Goal: Information Seeking & Learning: Learn about a topic

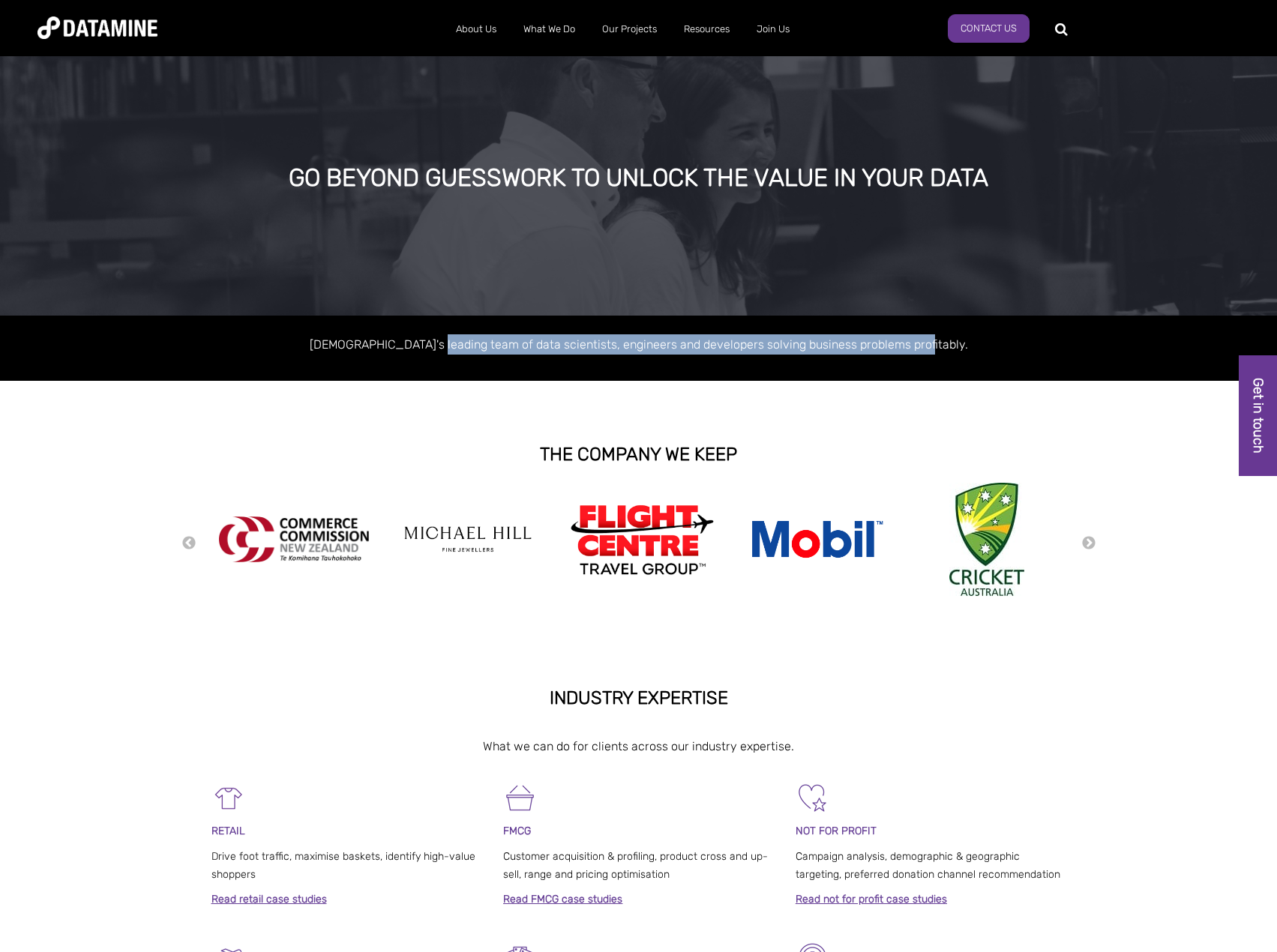
drag, startPoint x: 455, startPoint y: 341, endPoint x: 933, endPoint y: 340, distance: 478.0
click at [933, 340] on p "Australasia's leading team of data scientists, engineers and developers solving…" at bounding box center [639, 344] width 855 height 20
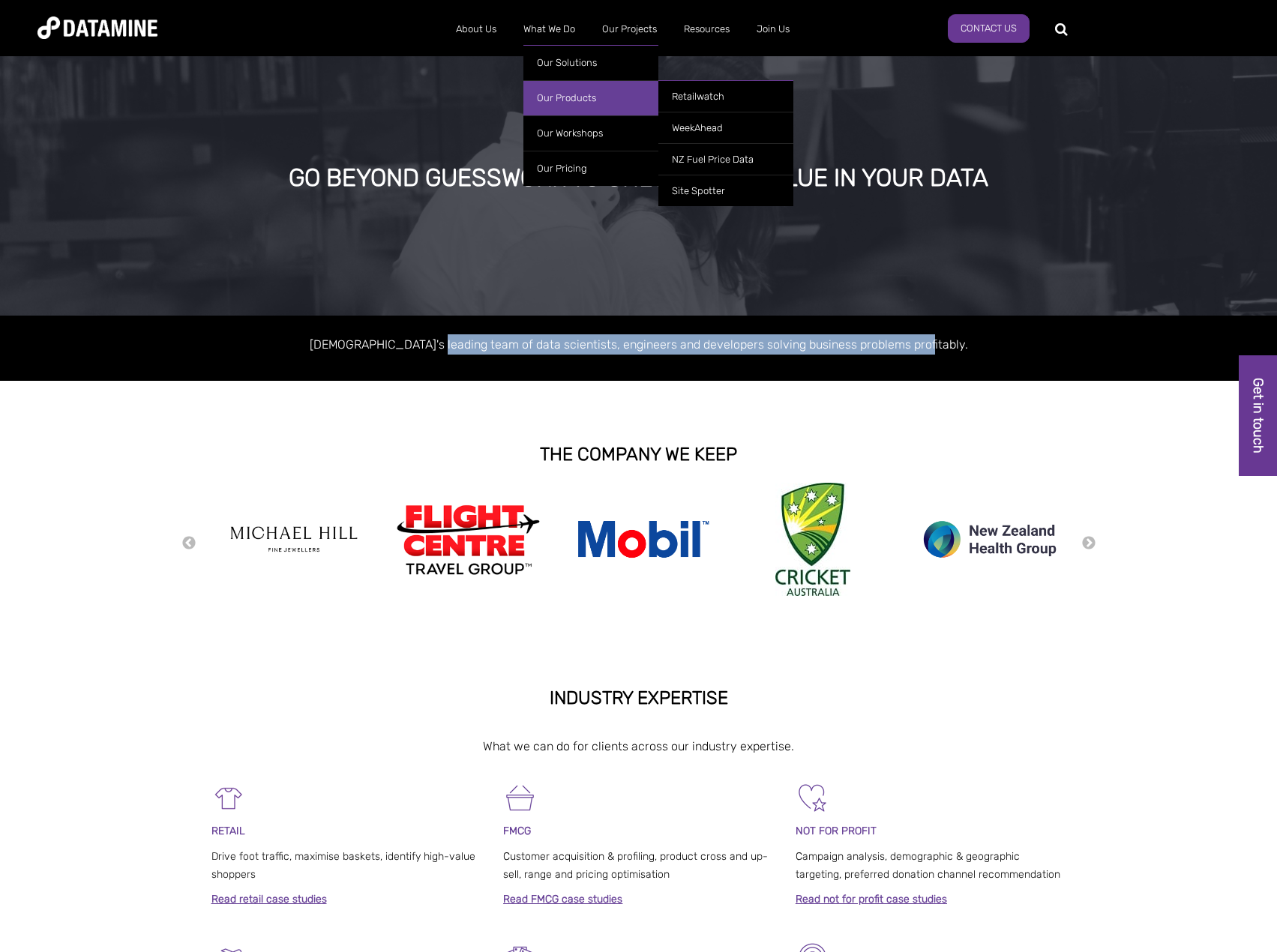
click at [564, 88] on link "Our Products" at bounding box center [591, 98] width 135 height 35
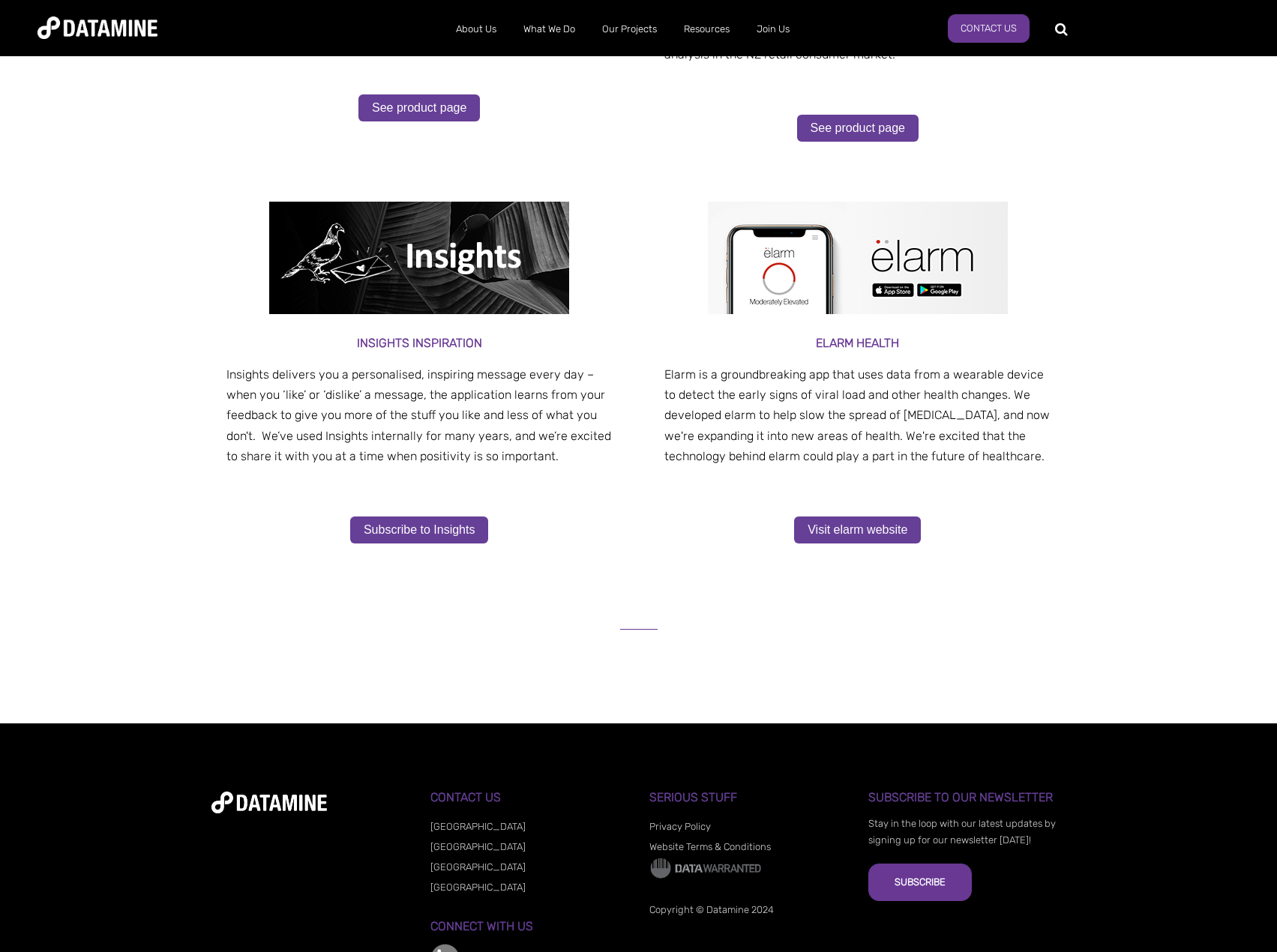
scroll to position [641, 0]
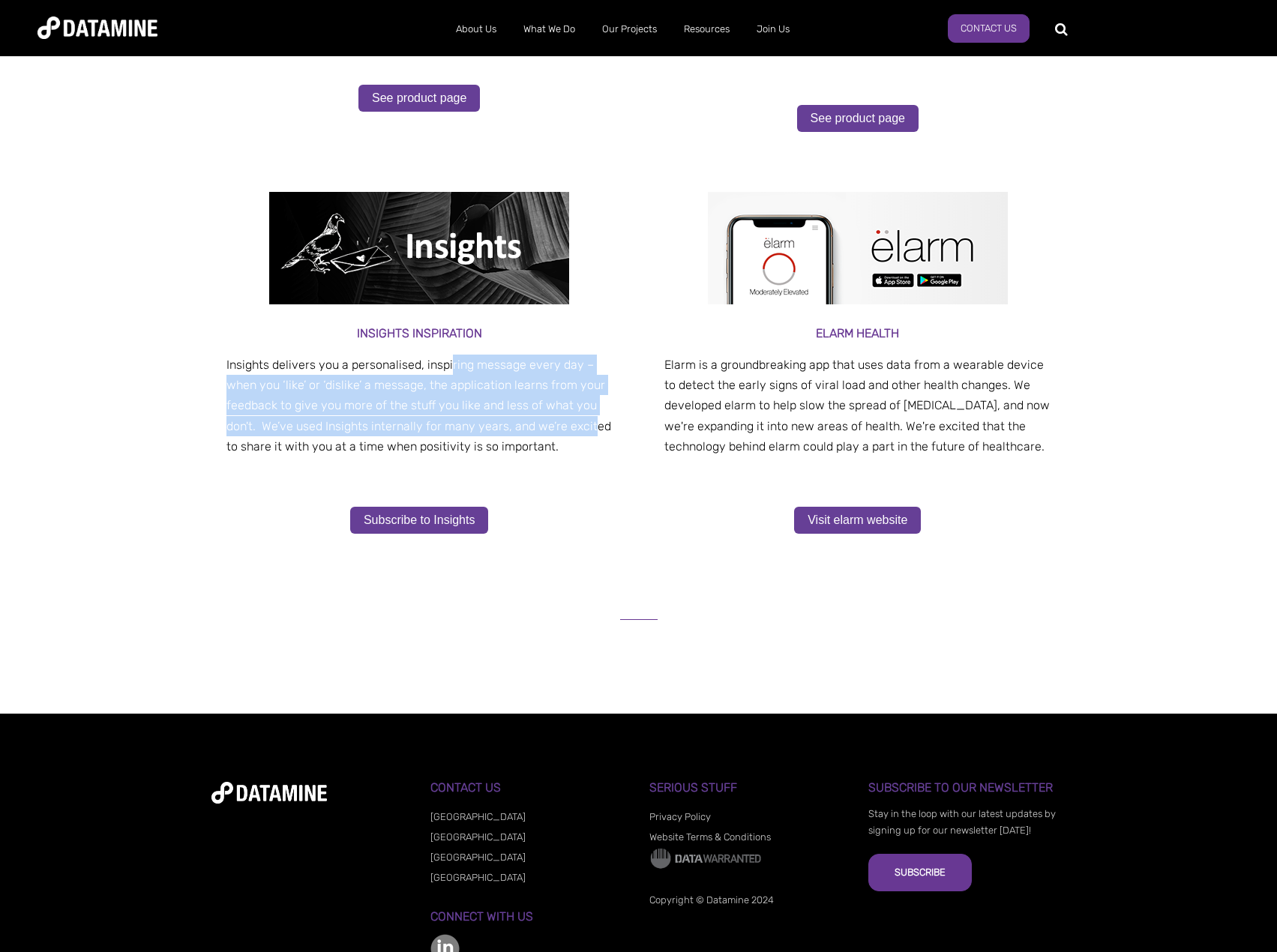
drag, startPoint x: 450, startPoint y: 366, endPoint x: 589, endPoint y: 418, distance: 148.4
click at [589, 418] on p "Insights delivers you a personalised, inspiring message every day – when you ‘l…" at bounding box center [419, 406] width 386 height 102
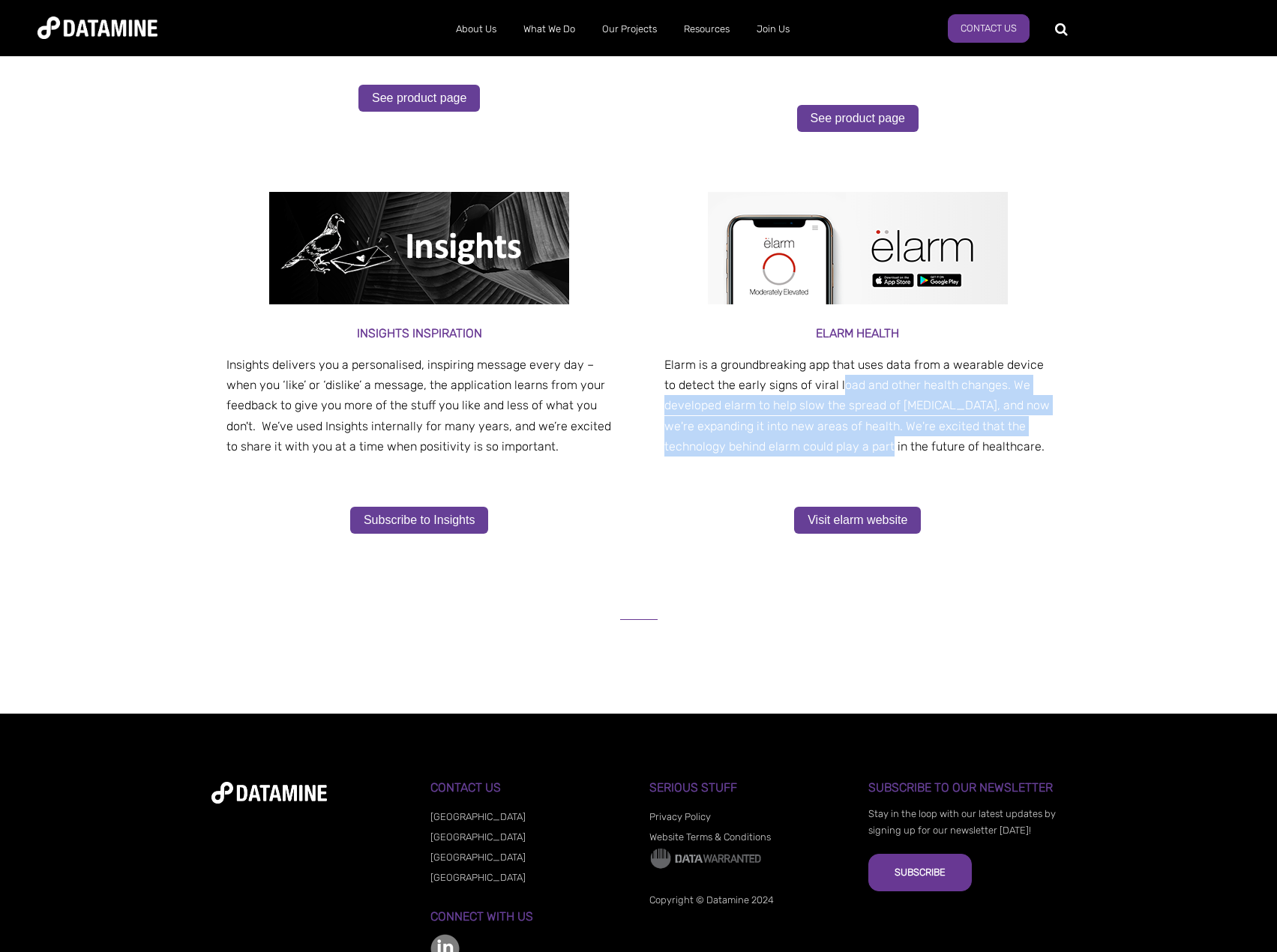
drag, startPoint x: 842, startPoint y: 377, endPoint x: 857, endPoint y: 442, distance: 66.7
click at [857, 442] on p "Elarm is a groundbreaking app that uses data from a wearable device to detect t…" at bounding box center [857, 406] width 386 height 102
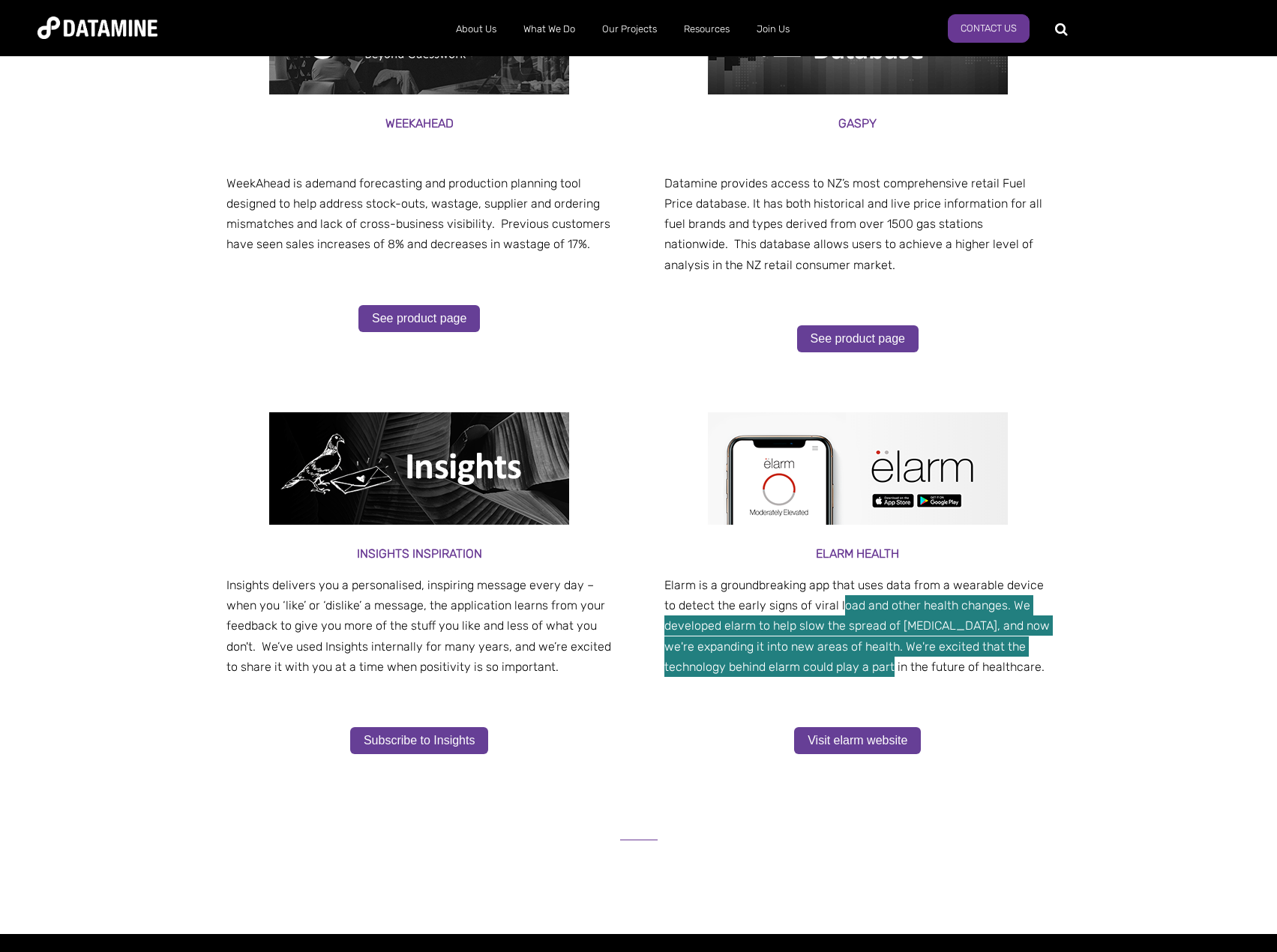
scroll to position [0, 0]
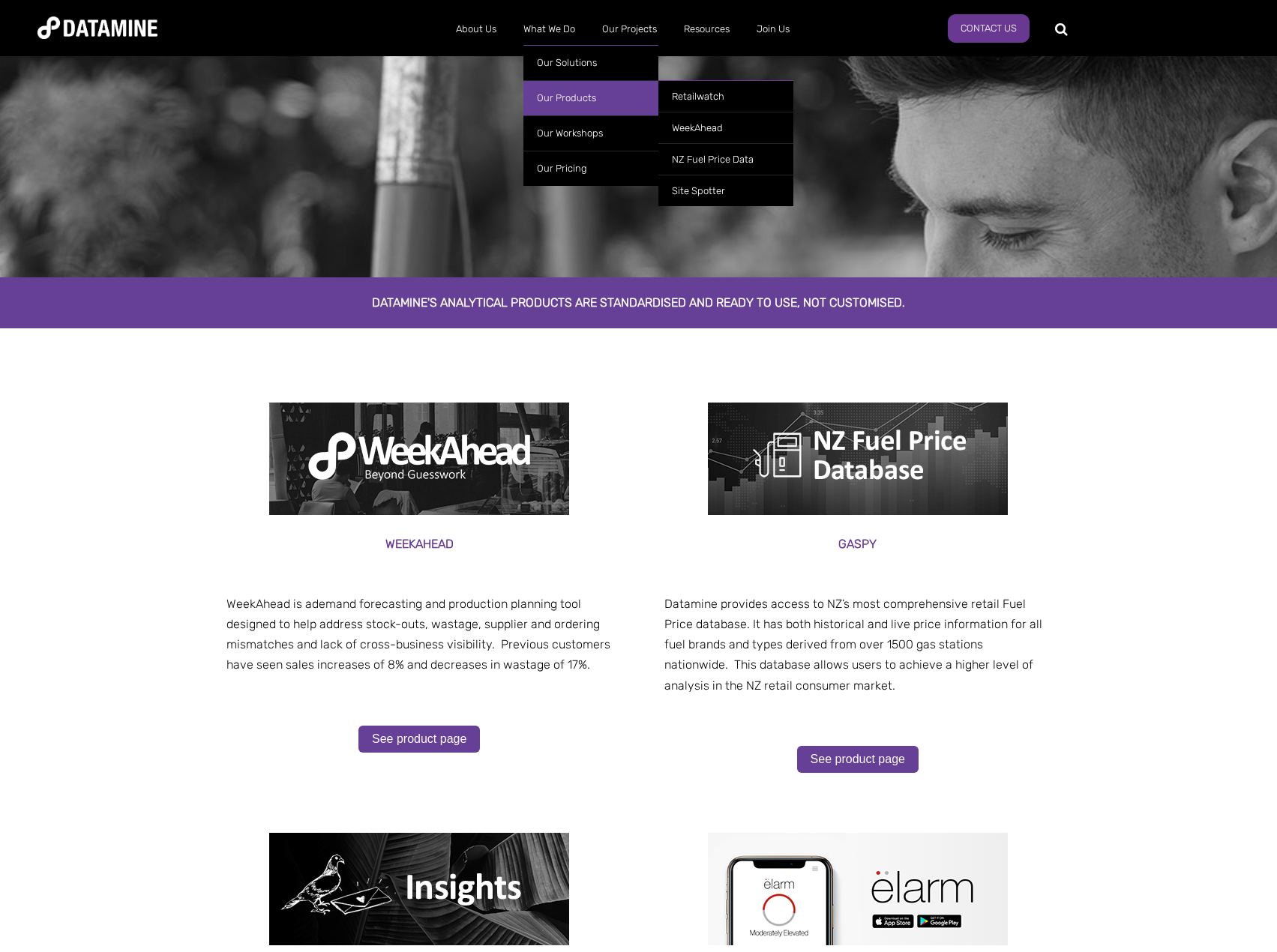
click at [555, 92] on link "Our Products" at bounding box center [591, 98] width 135 height 35
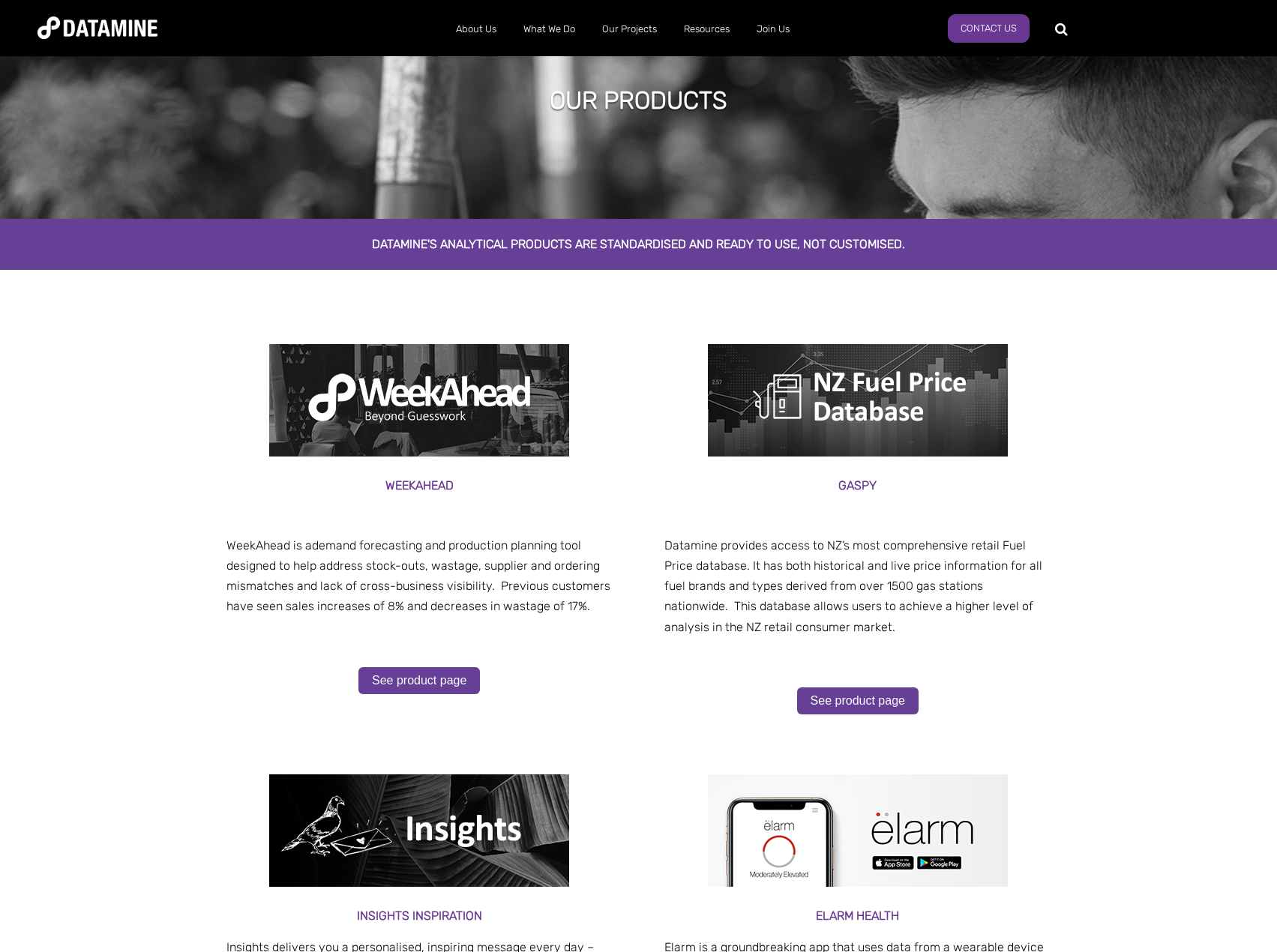
scroll to position [54, 0]
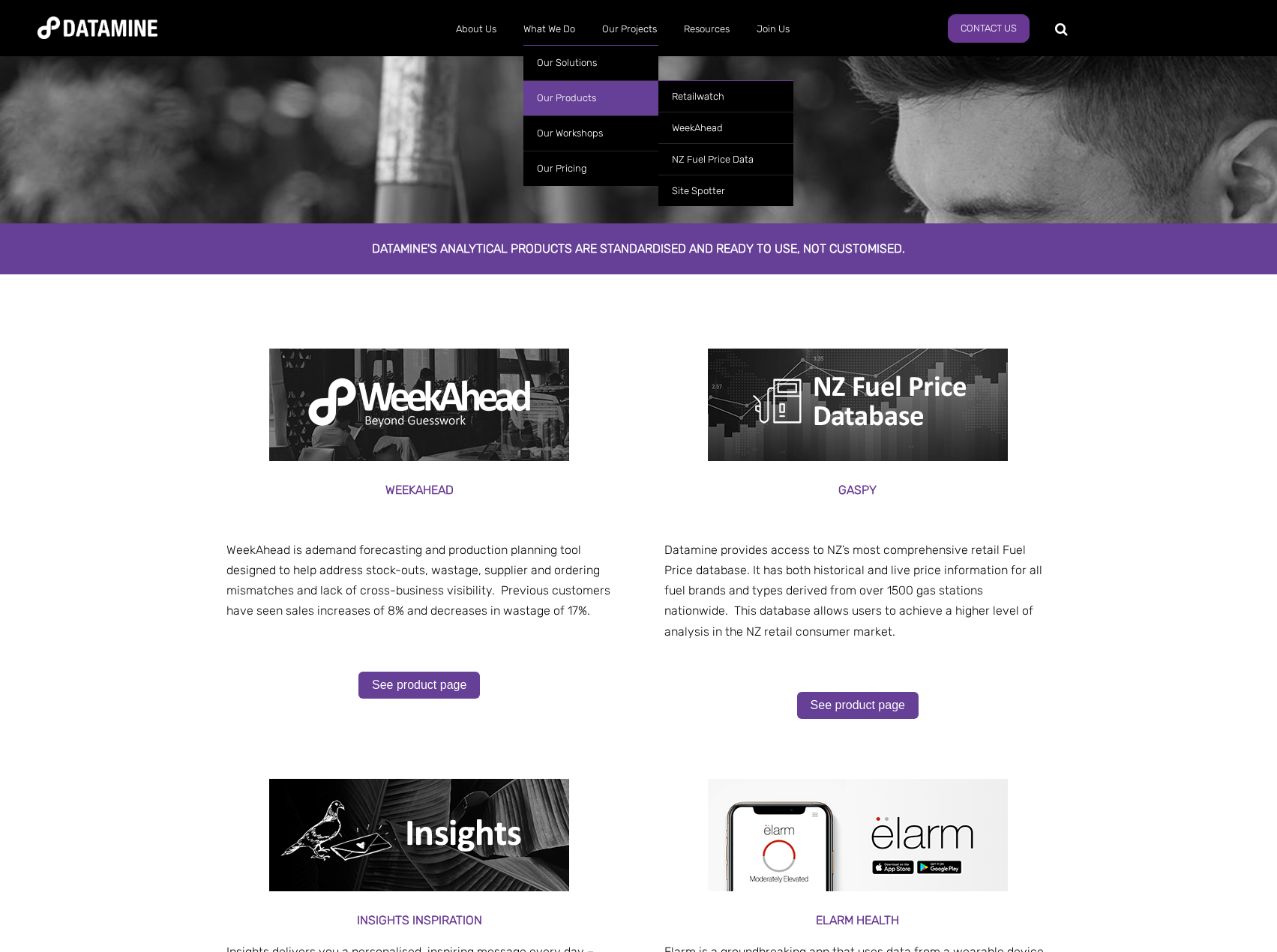
click at [560, 89] on link "Our Products" at bounding box center [591, 98] width 135 height 35
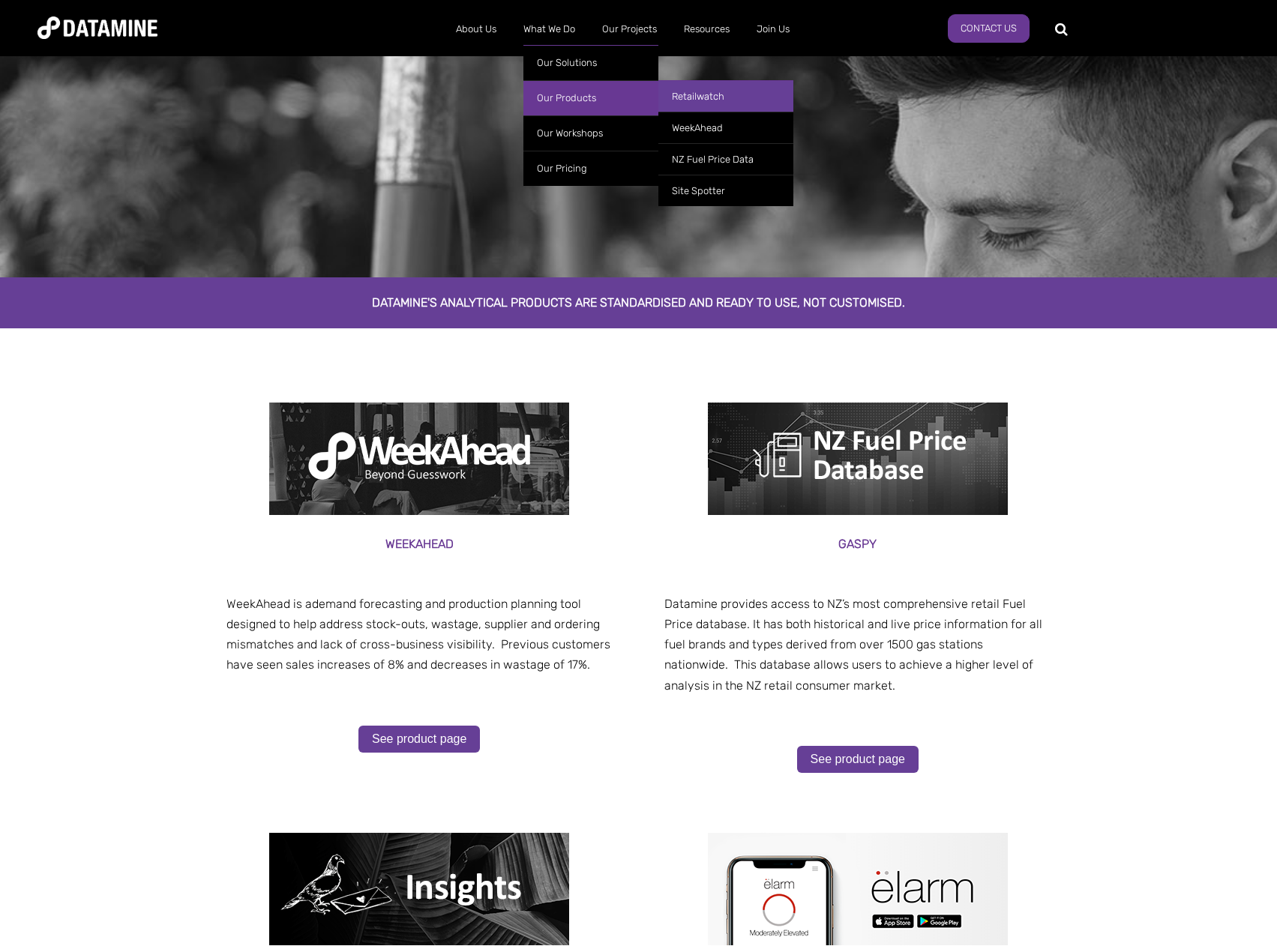
click at [700, 105] on link "Retailwatch" at bounding box center [726, 96] width 135 height 31
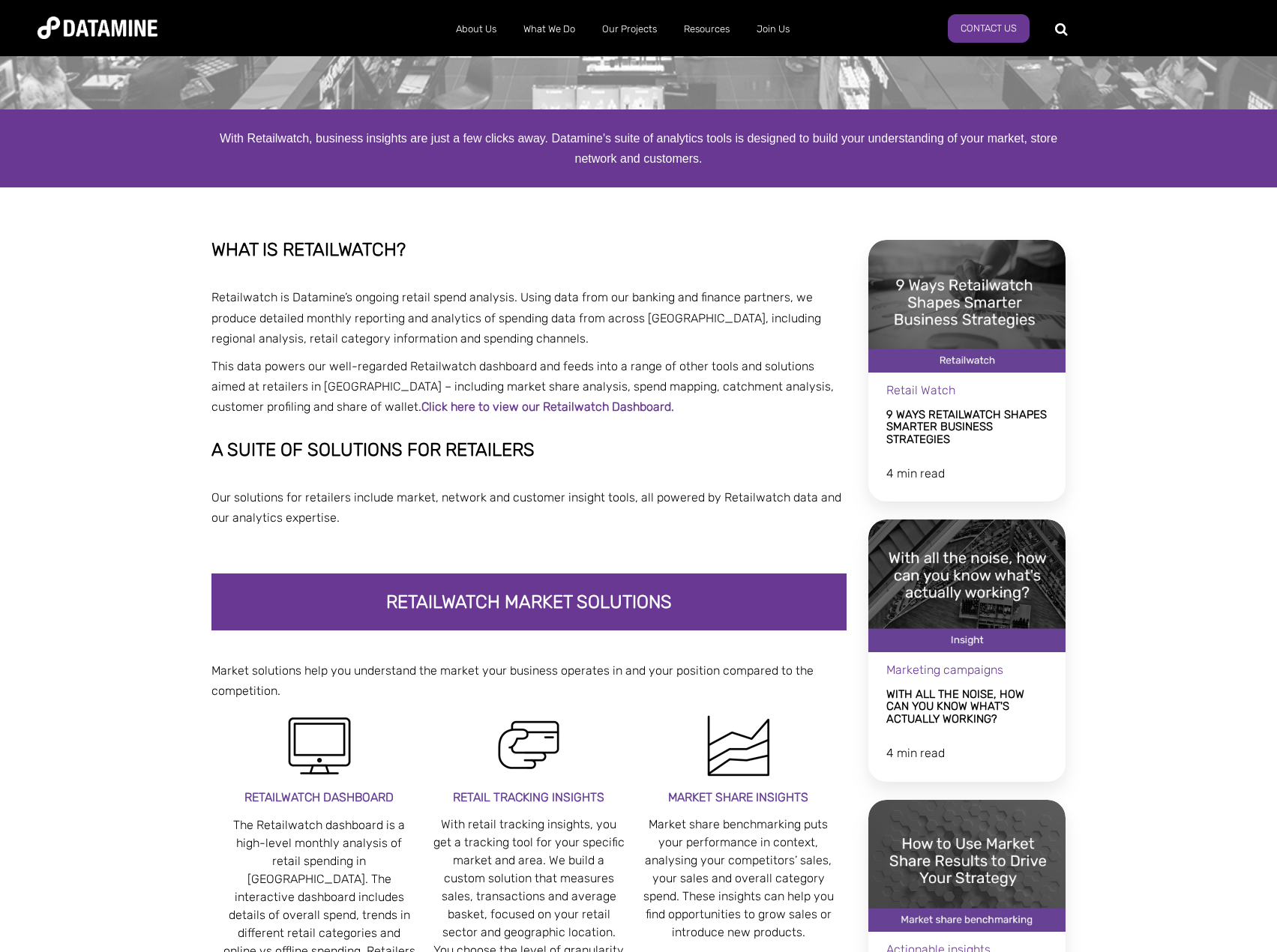
scroll to position [249, 0]
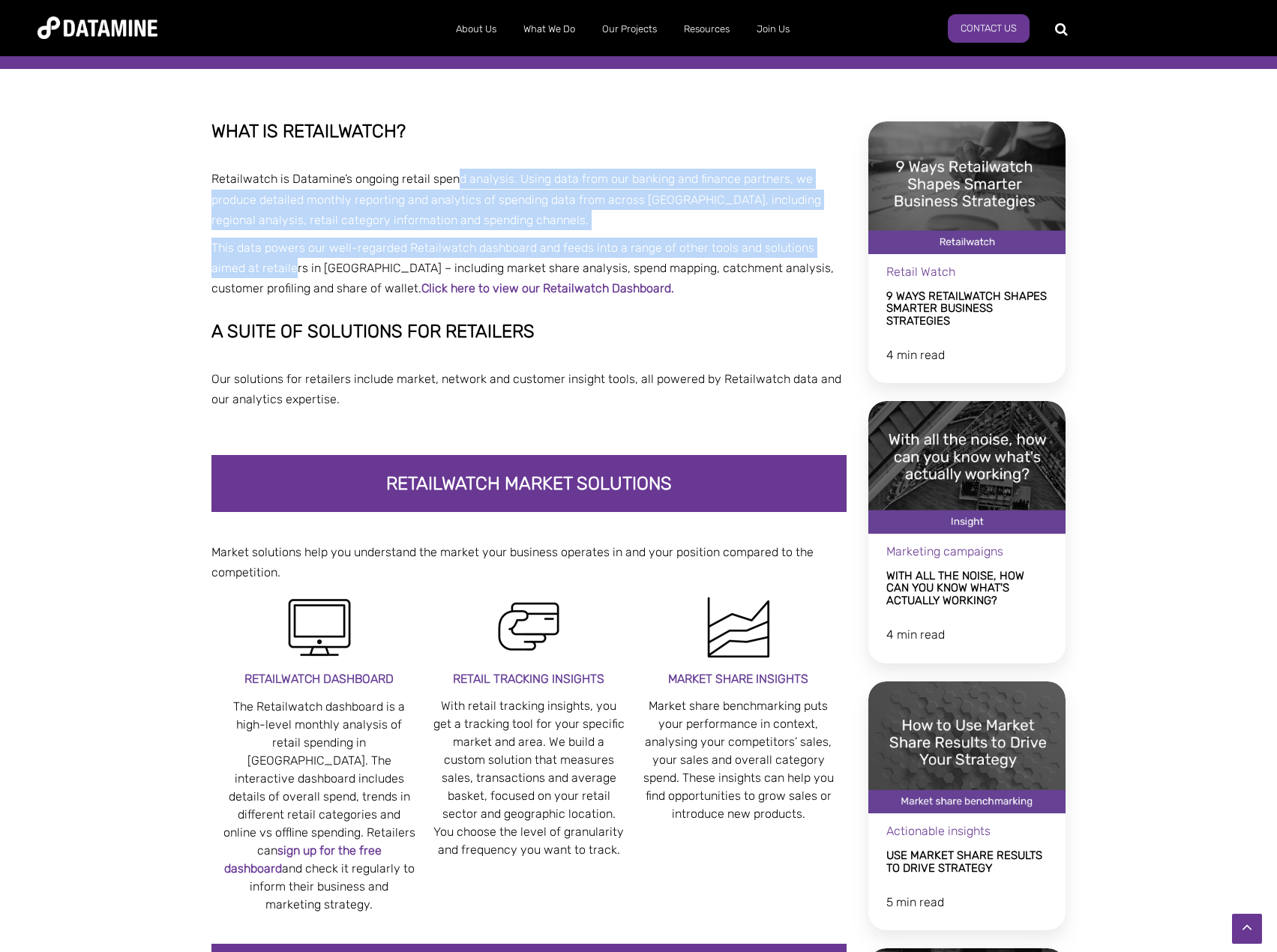
drag, startPoint x: 455, startPoint y: 176, endPoint x: 255, endPoint y: 279, distance: 225.0
click at [255, 279] on span "WHAT IS RETAILWATCH? Retailwatch is Datamine’s ongoing retail spend analysis. U…" at bounding box center [529, 210] width 636 height 178
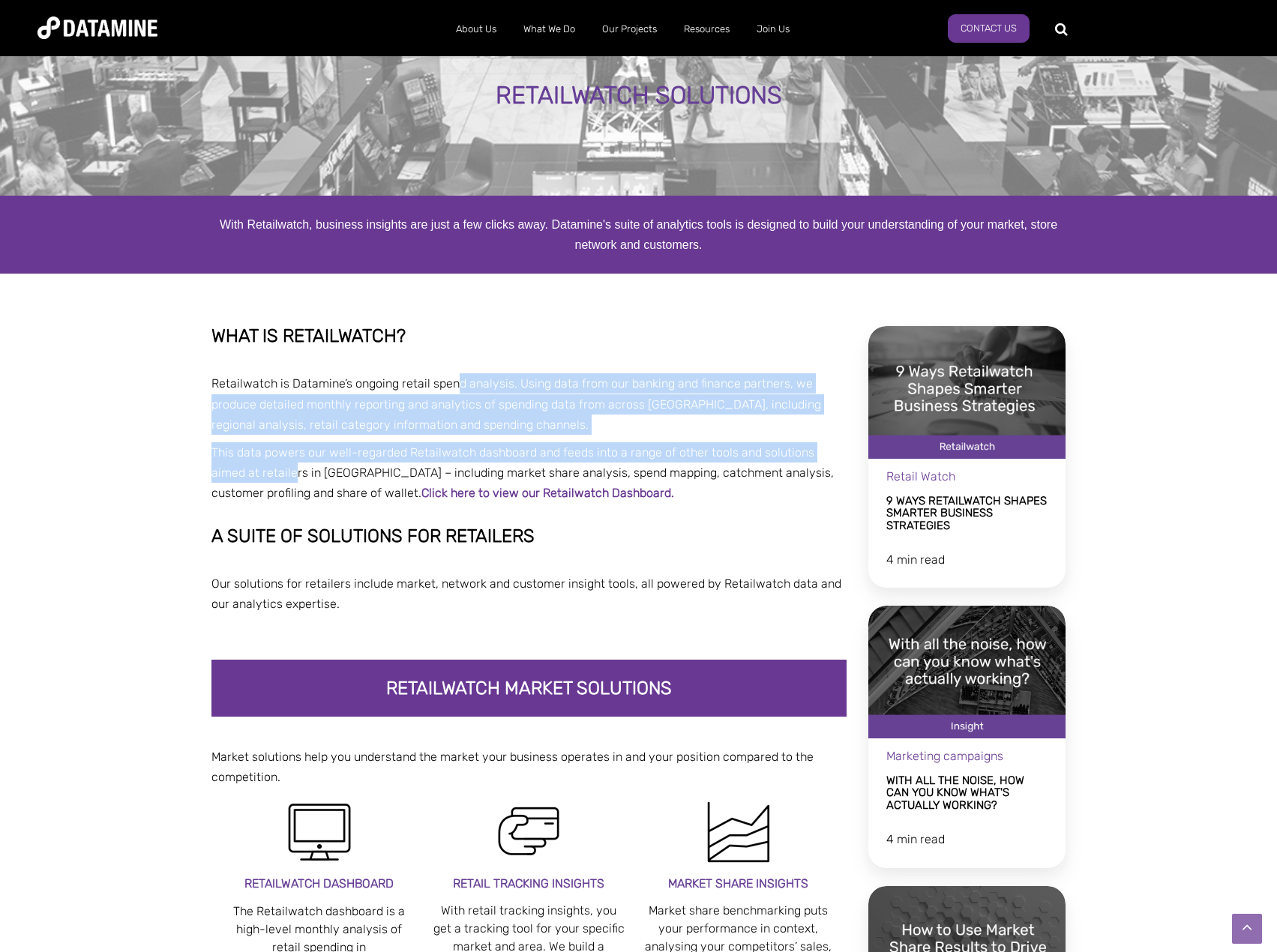
scroll to position [0, 0]
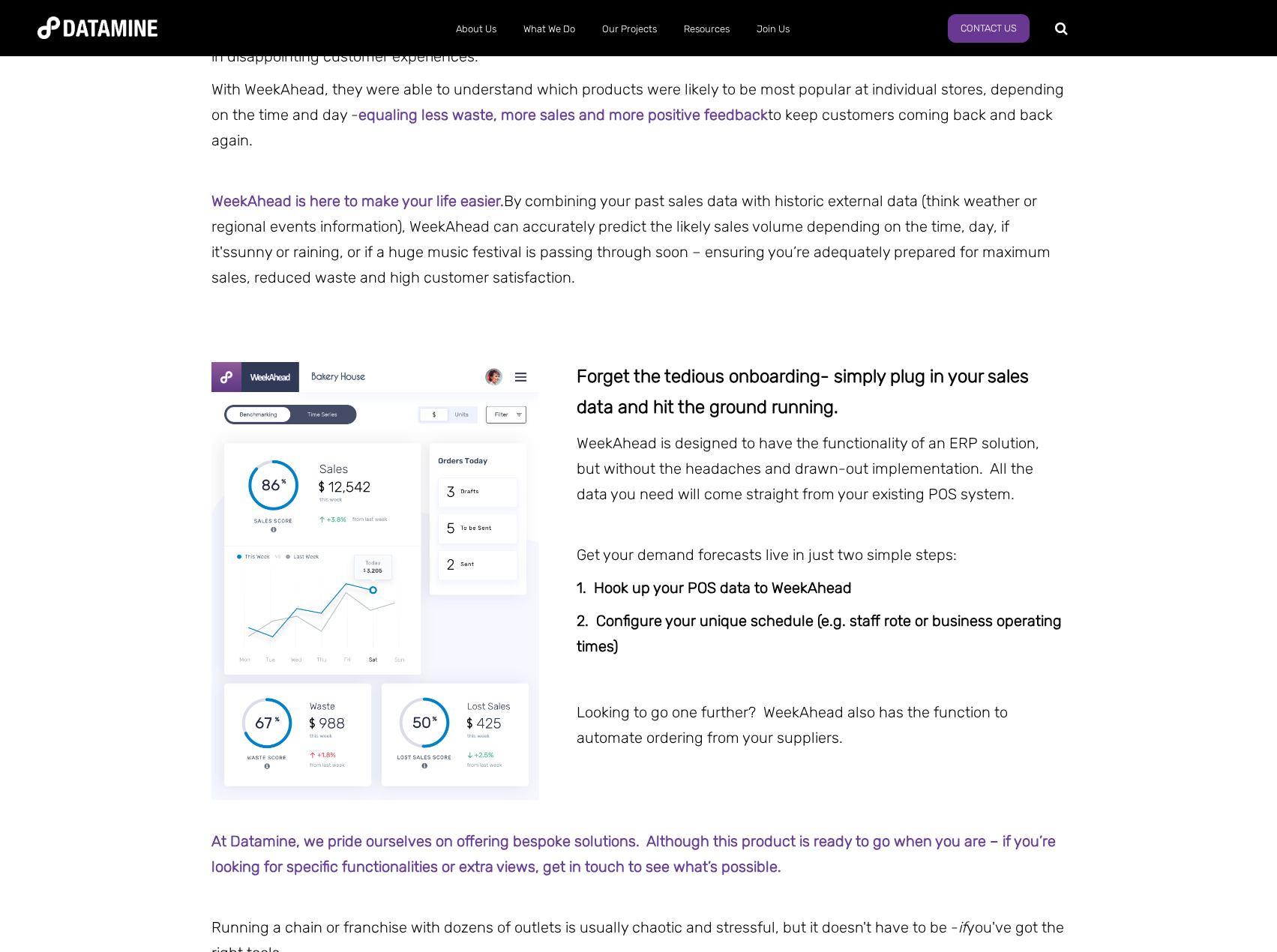
scroll to position [917, 0]
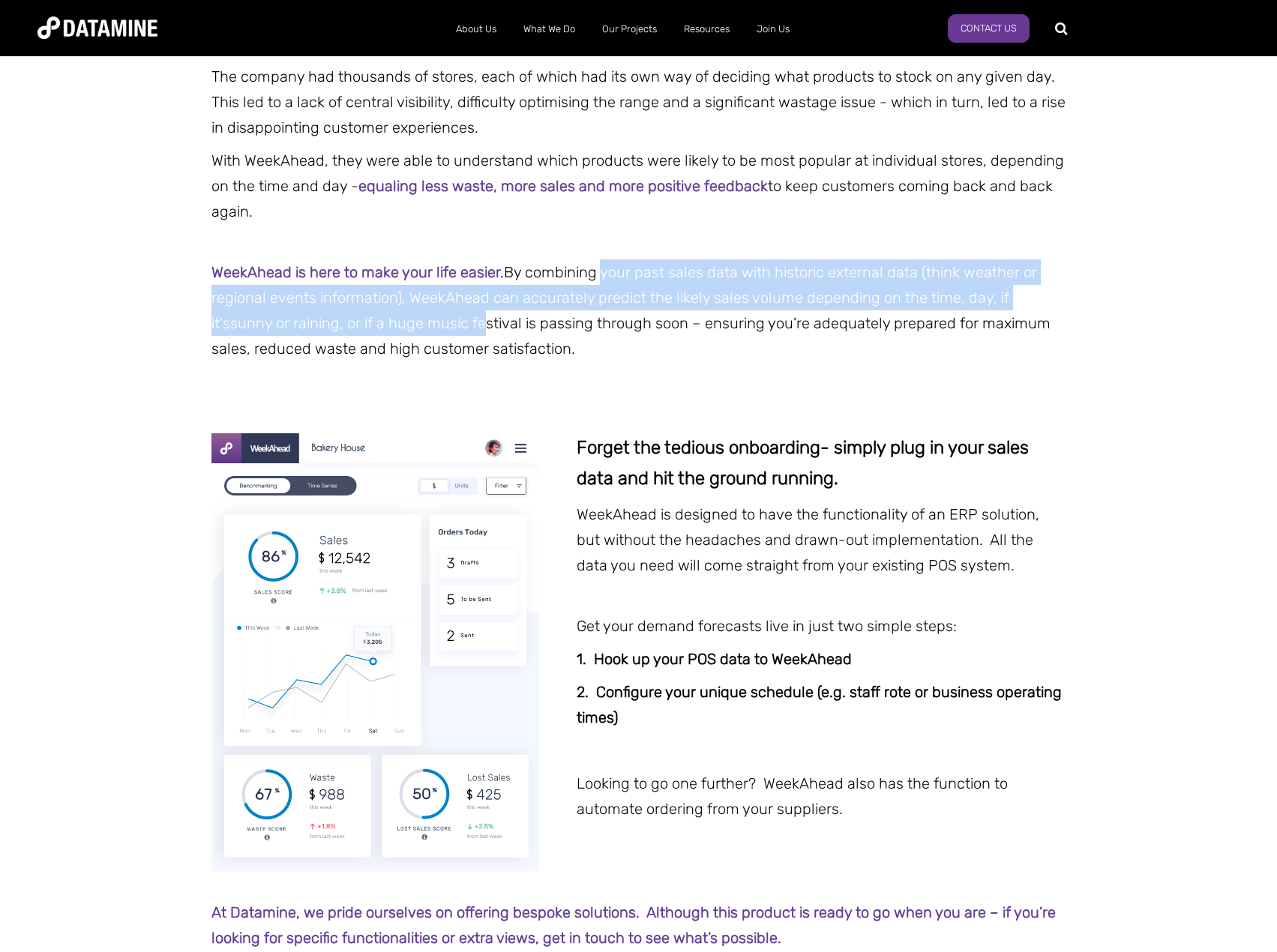
drag, startPoint x: 604, startPoint y: 271, endPoint x: 477, endPoint y: 324, distance: 137.6
click at [477, 324] on p "WeekAhead is here to make your life easier. By combining your past sales data w…" at bounding box center [639, 310] width 855 height 102
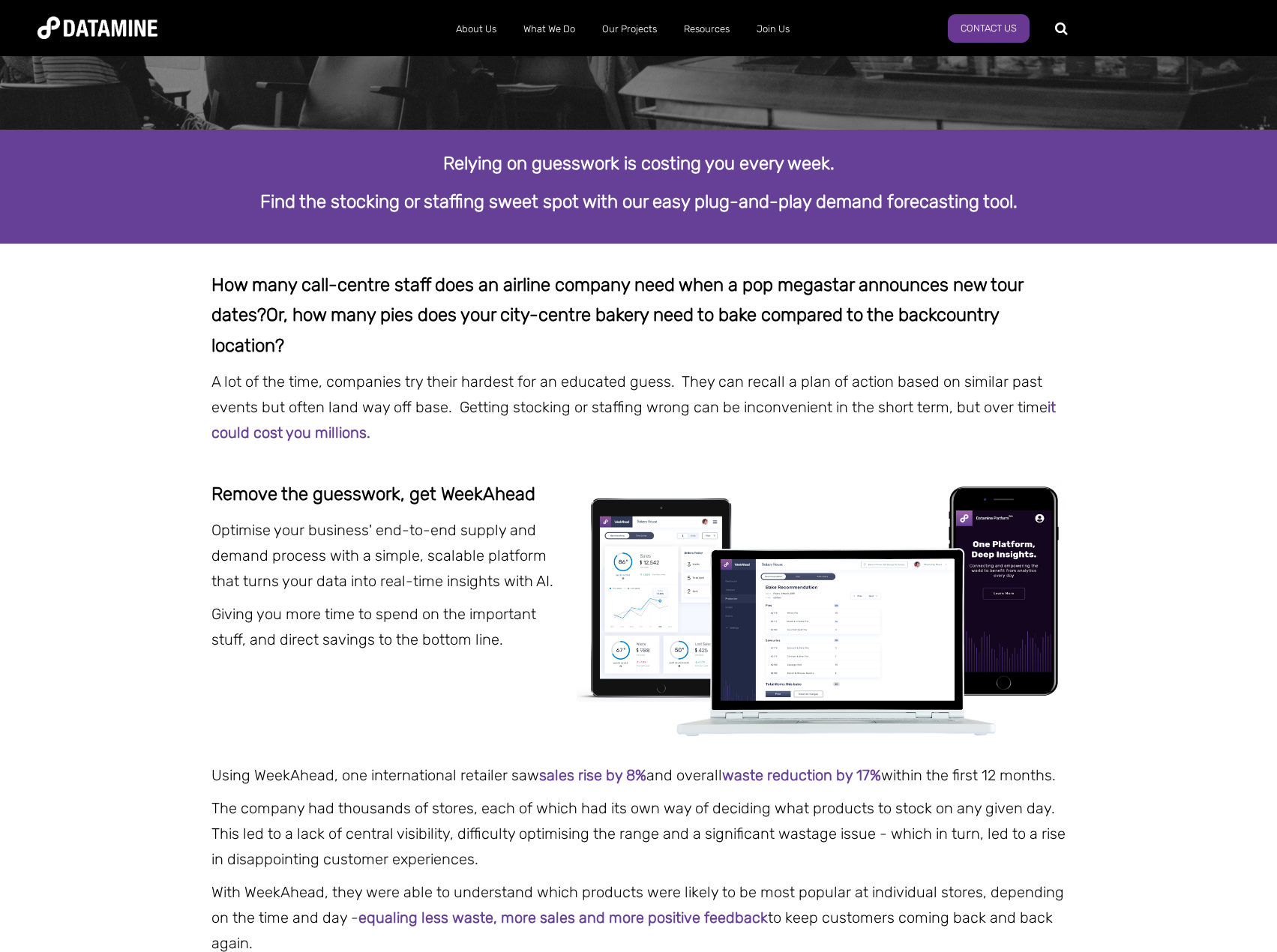
scroll to position [164, 0]
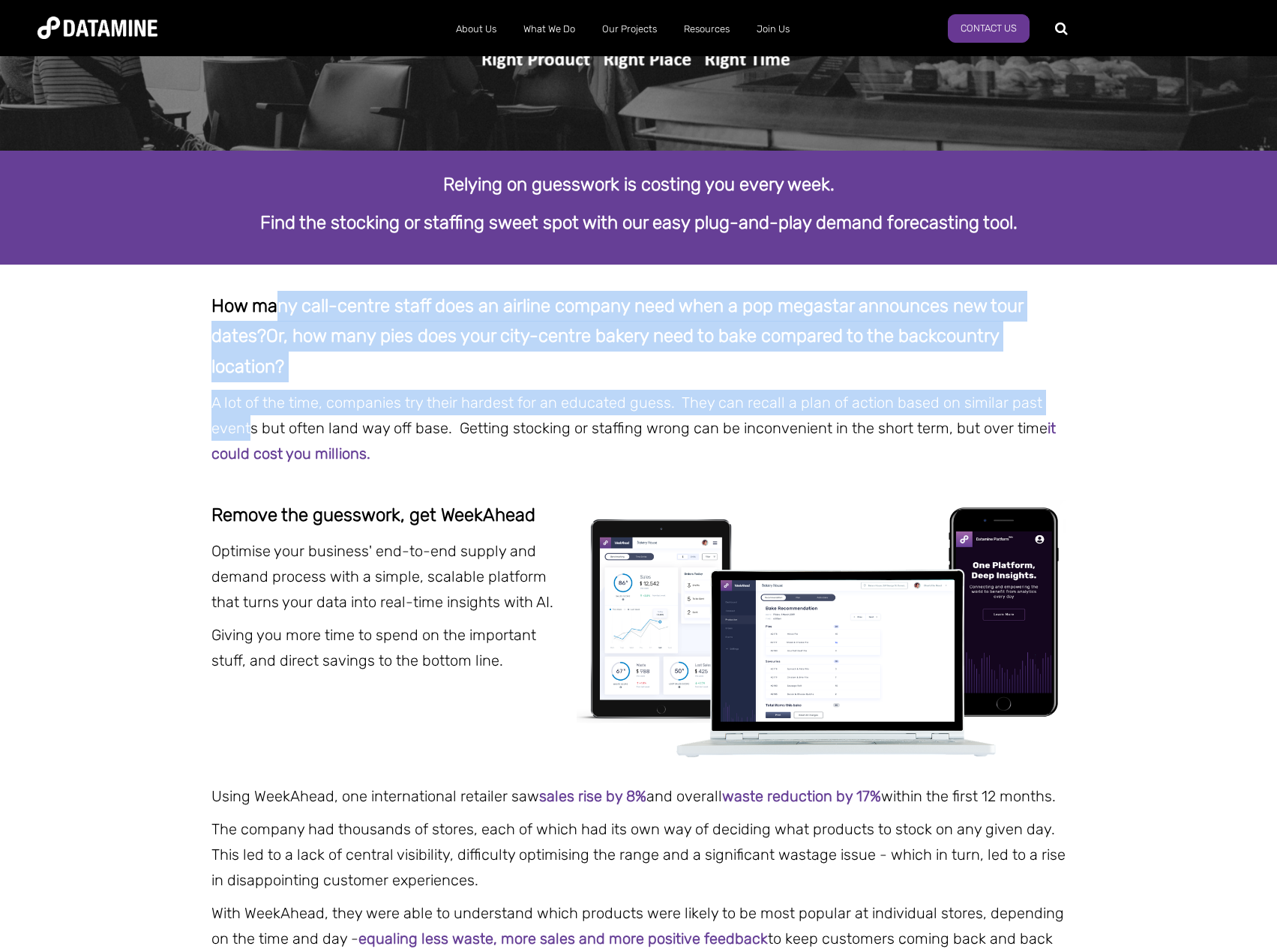
drag, startPoint x: 279, startPoint y: 306, endPoint x: 250, endPoint y: 435, distance: 132.2
click at [250, 435] on div "How many call-centre staff does an airline company need when a pop megastar ann…" at bounding box center [639, 378] width 855 height 175
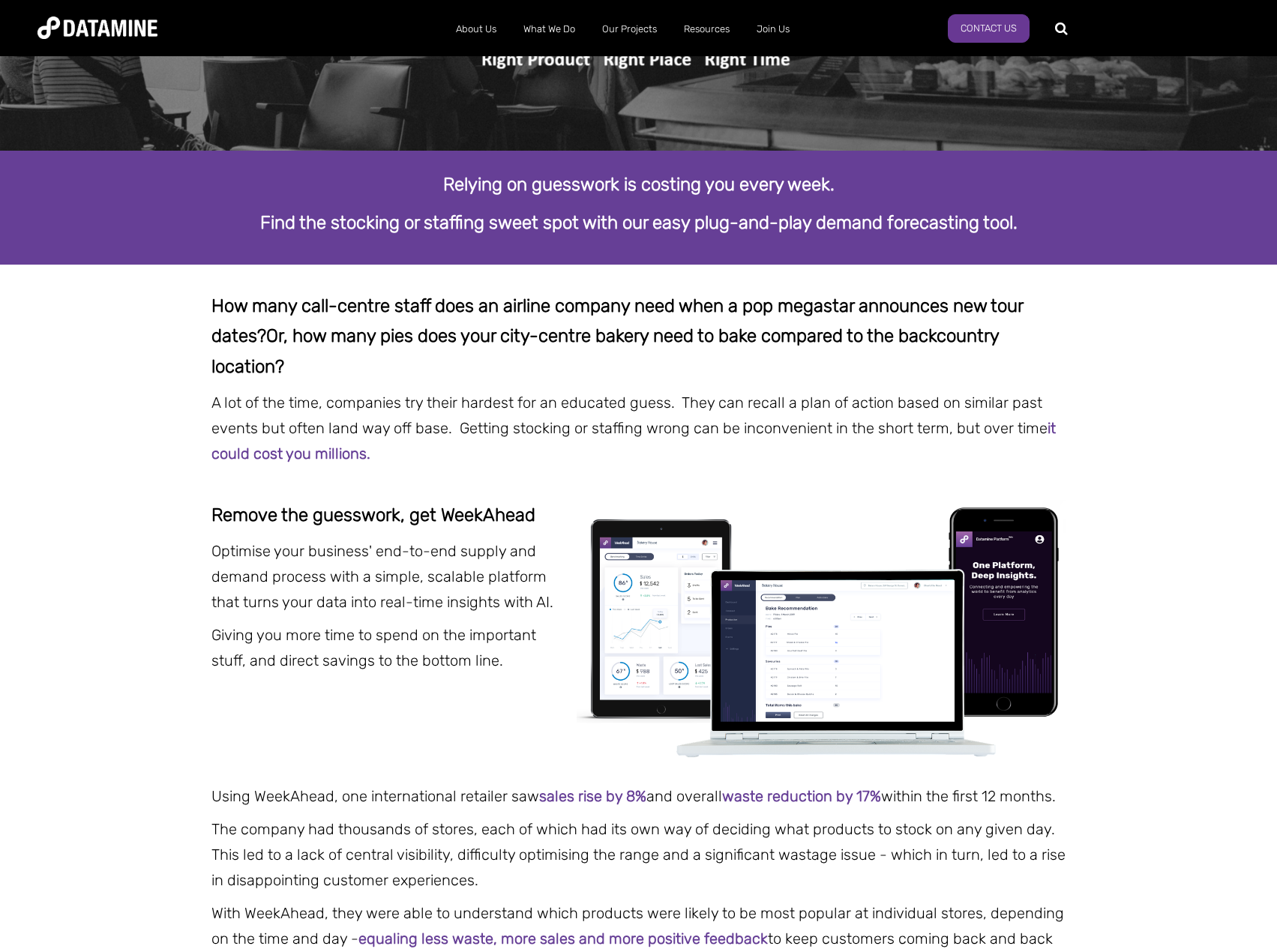
click at [613, 424] on span "A lot of the time, companies try their hardest for an educated guess. They can …" at bounding box center [633, 428] width 844 height 69
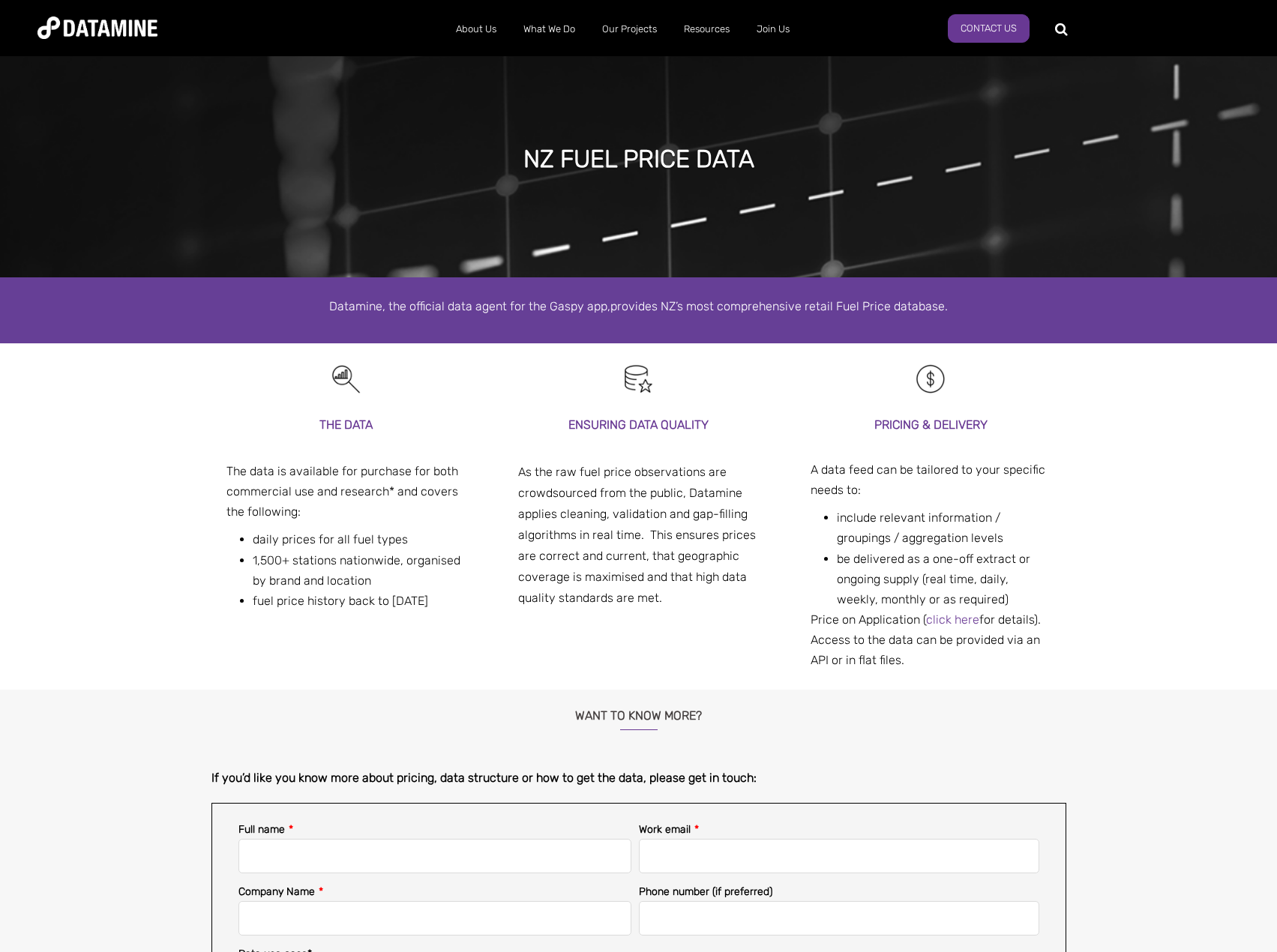
drag, startPoint x: 278, startPoint y: 465, endPoint x: 293, endPoint y: 640, distance: 175.6
click at [293, 630] on div "THE DATA The data is available for purchase for both commercial use and researc…" at bounding box center [346, 487] width 241 height 287
click at [710, 531] on div "As the raw fuel price observations are crowdsourced from the public, Datamine a…" at bounding box center [638, 535] width 241 height 147
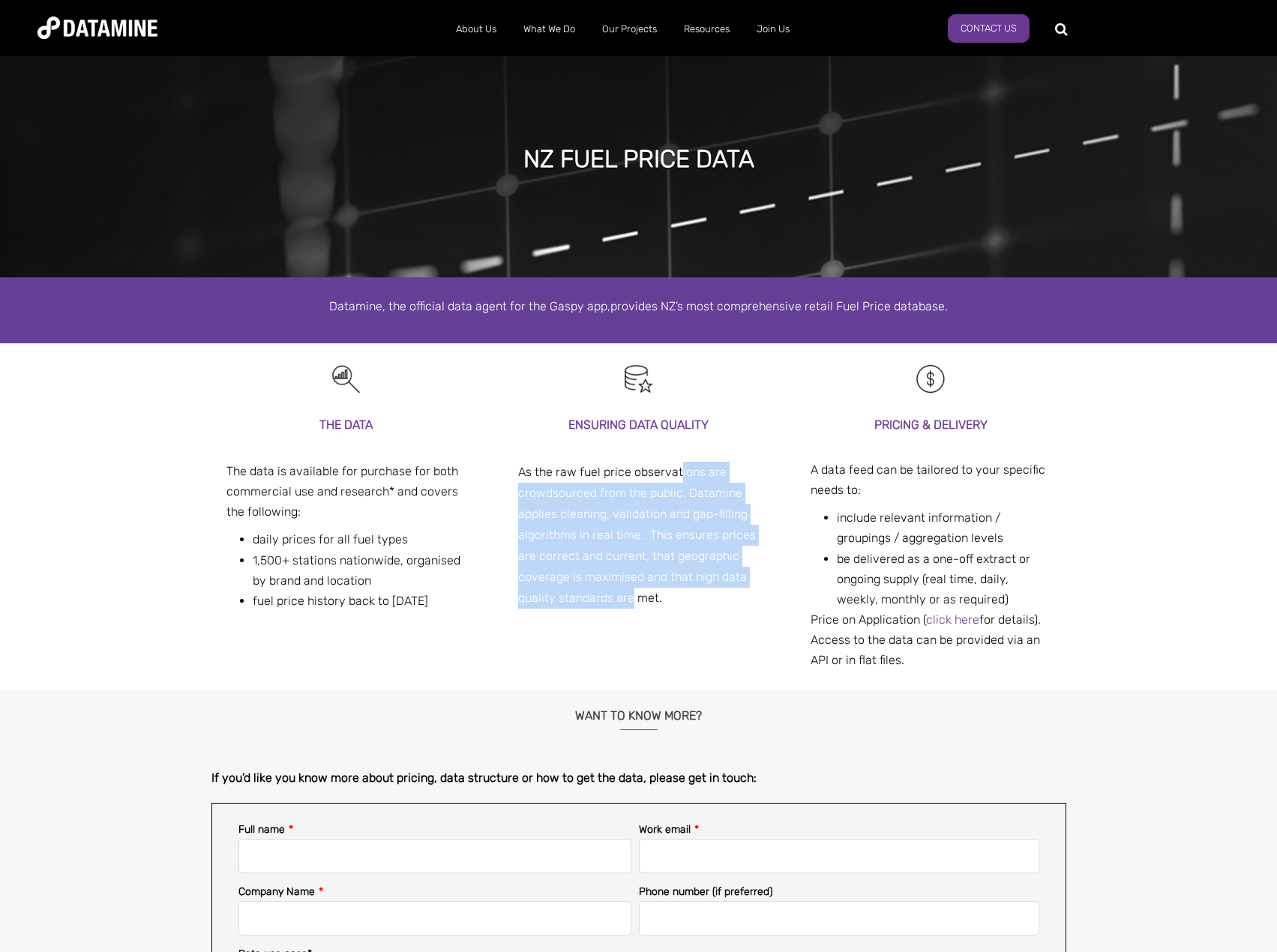
drag, startPoint x: 680, startPoint y: 471, endPoint x: 631, endPoint y: 671, distance: 205.9
click at [631, 671] on div "THE DATA The data is available for purchase for both commercial use and researc…" at bounding box center [639, 517] width 855 height 346
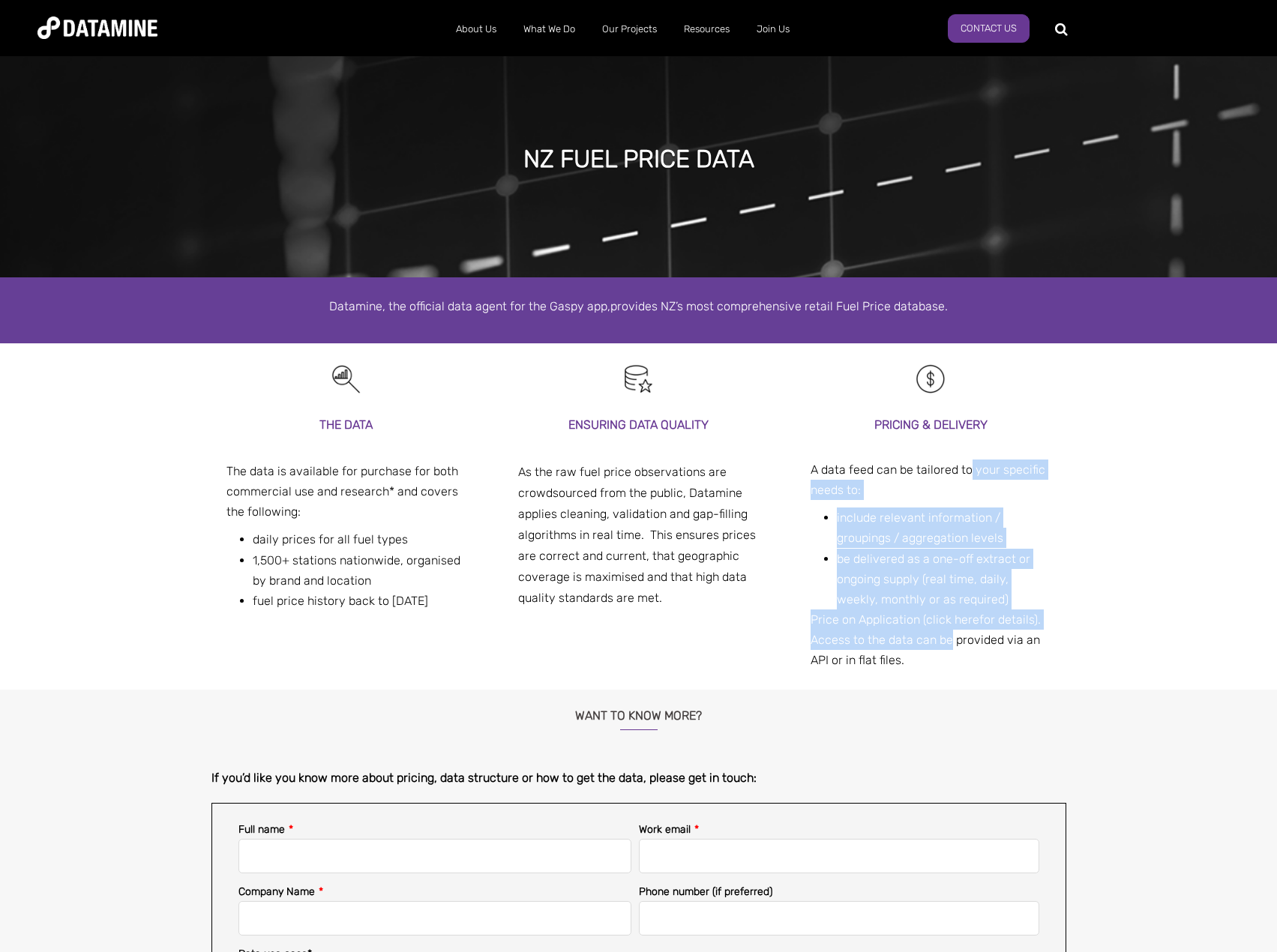
drag, startPoint x: 969, startPoint y: 460, endPoint x: 947, endPoint y: 633, distance: 174.4
click at [947, 633] on div "PRICING & DElIVERY A data feed can be tailored to your specific needs to: inclu…" at bounding box center [930, 542] width 241 height 257
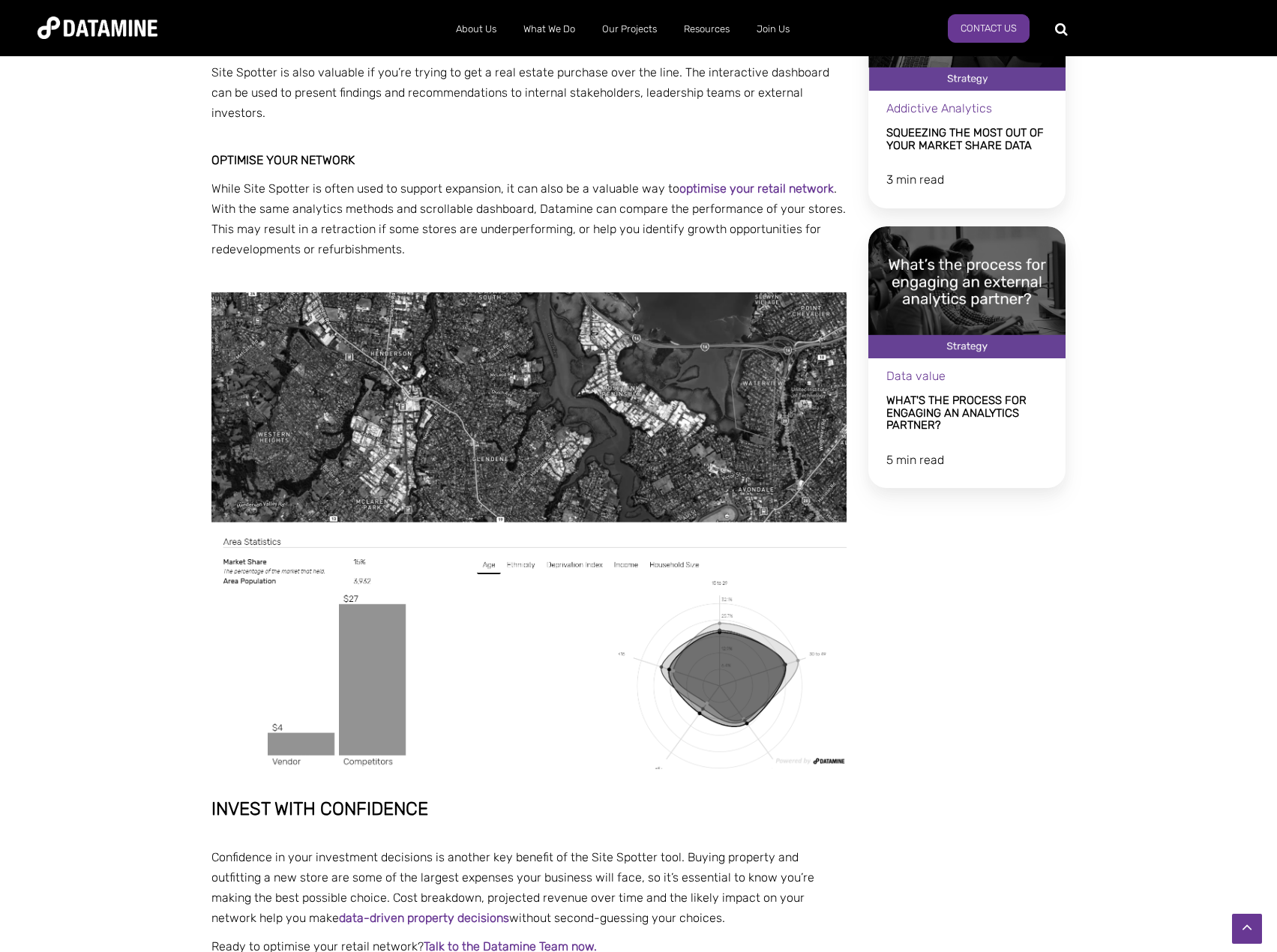
scroll to position [2061, 0]
